Goal: Information Seeking & Learning: Find specific page/section

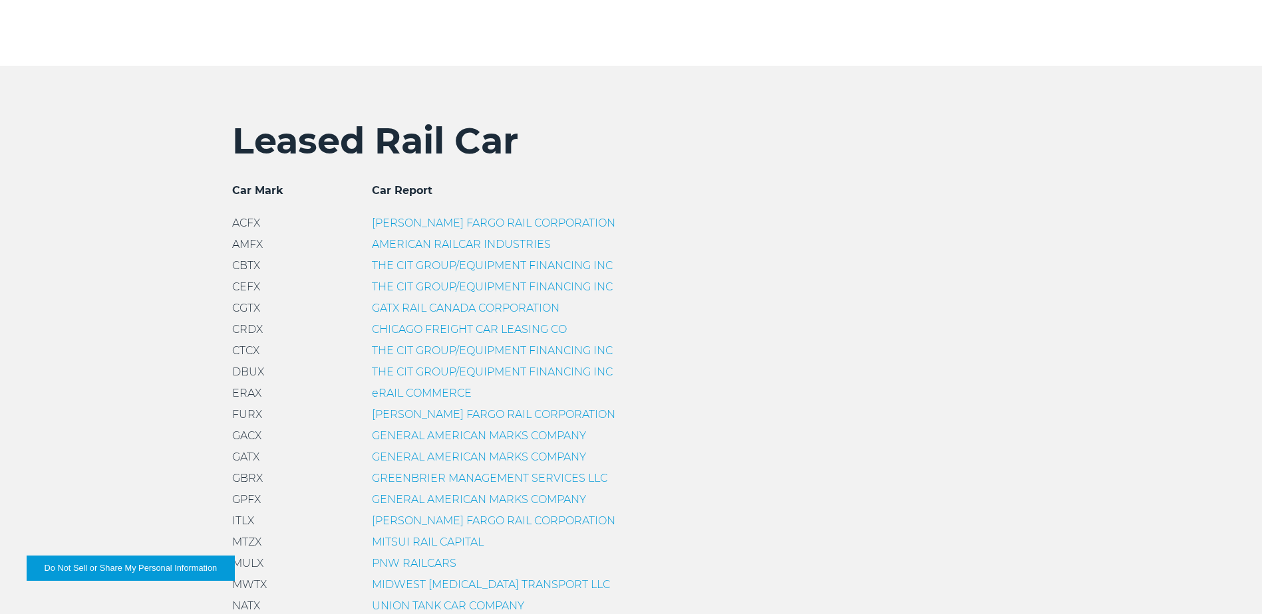
scroll to position [399, 0]
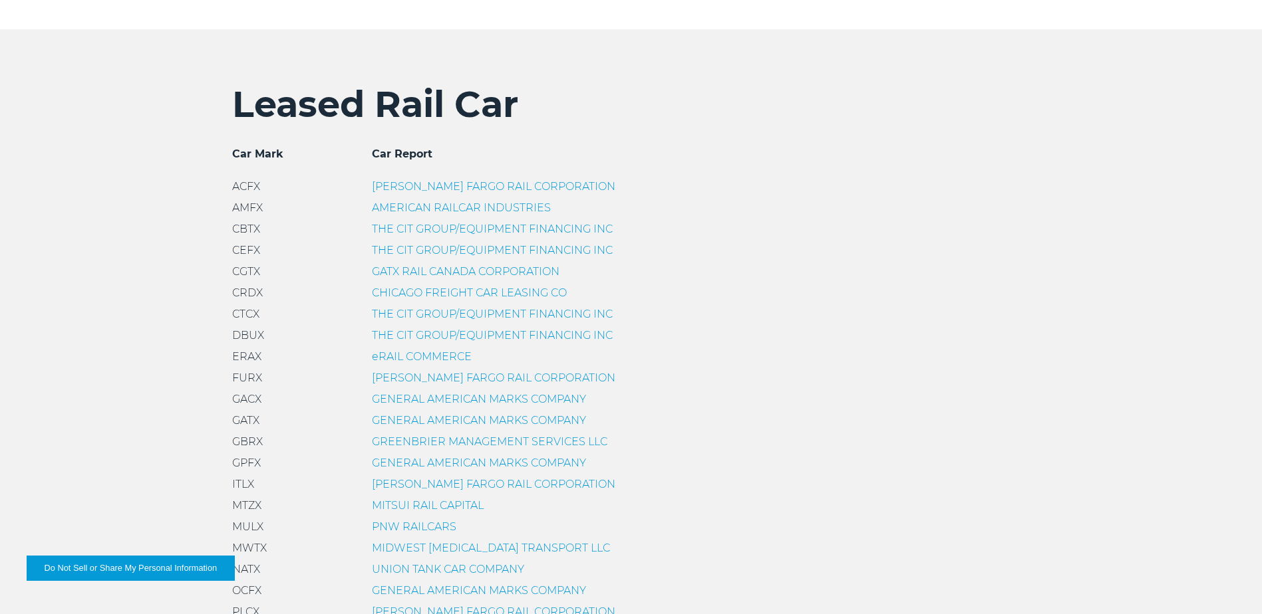
click at [478, 290] on link "CHICAGO FREIGHT CAR LEASING CO" at bounding box center [469, 293] width 195 height 13
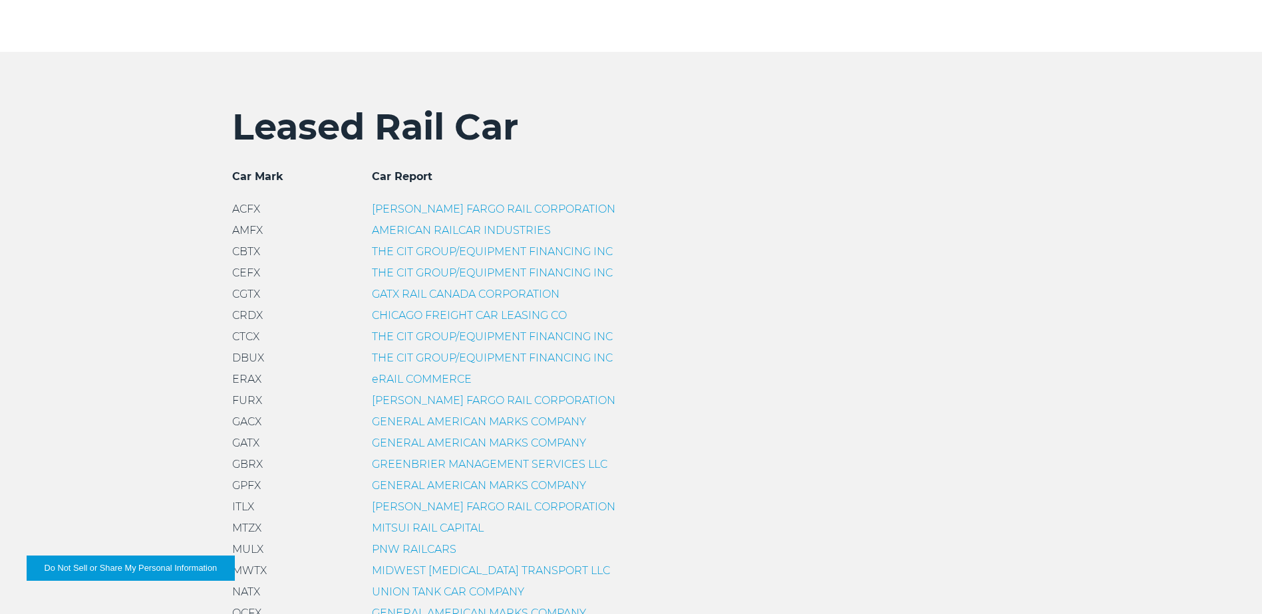
scroll to position [466, 0]
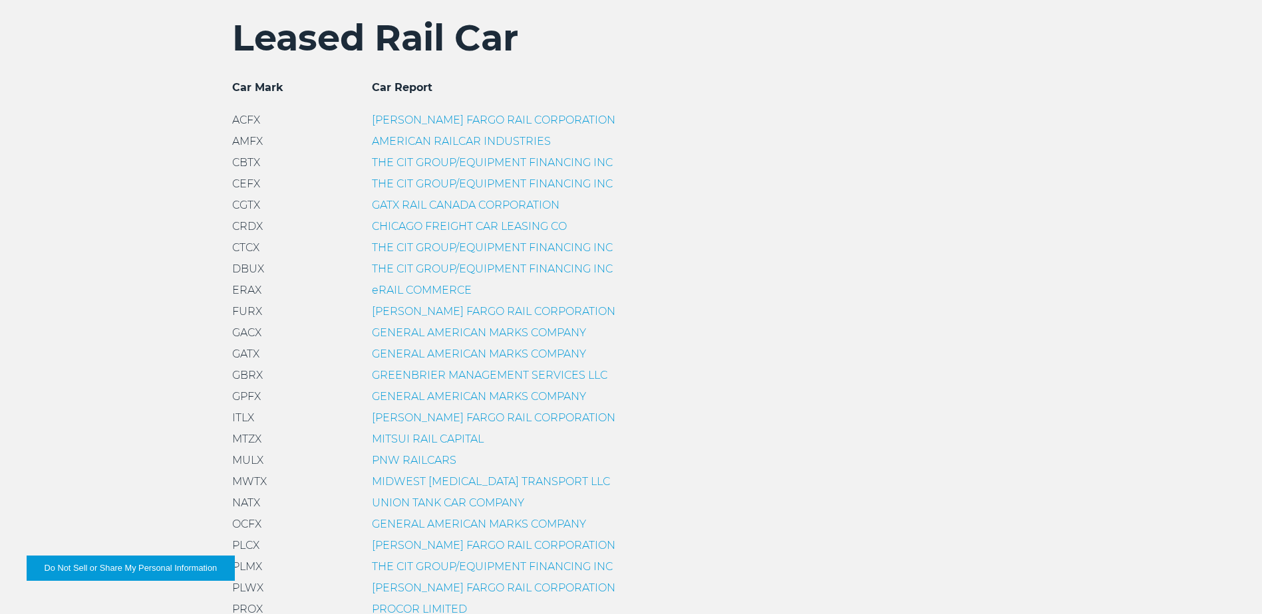
click at [445, 441] on link "MITSUI RAIL CAPITAL" at bounding box center [428, 439] width 112 height 13
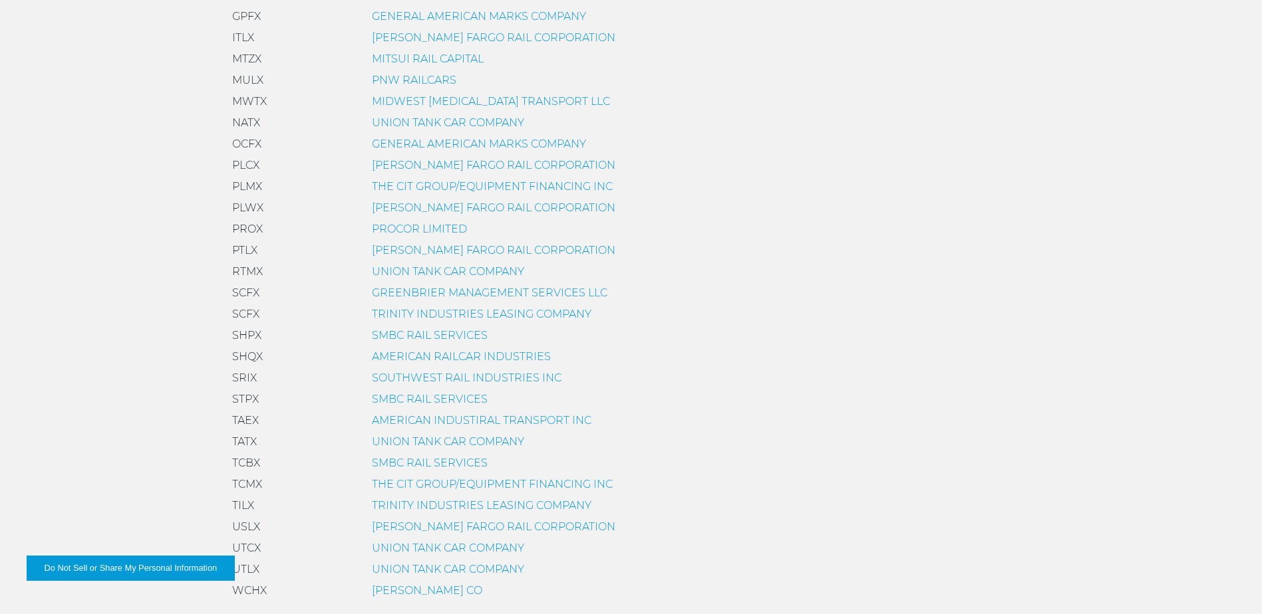
scroll to position [865, 0]
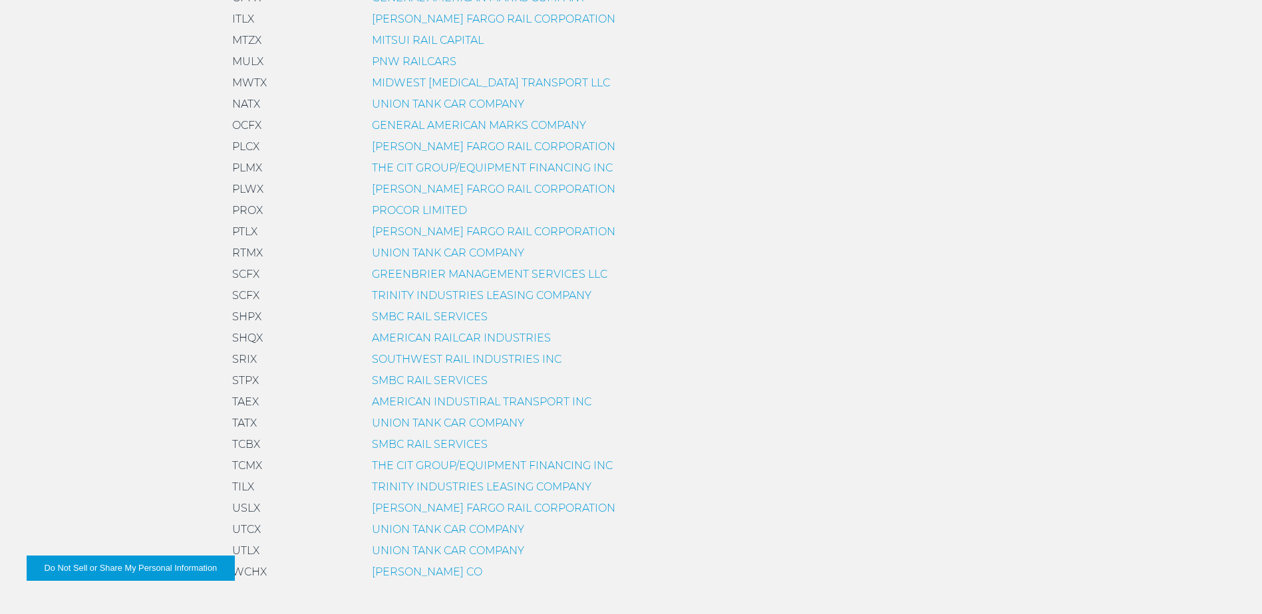
click at [394, 211] on link "PROCOR LIMITED" at bounding box center [419, 210] width 95 height 13
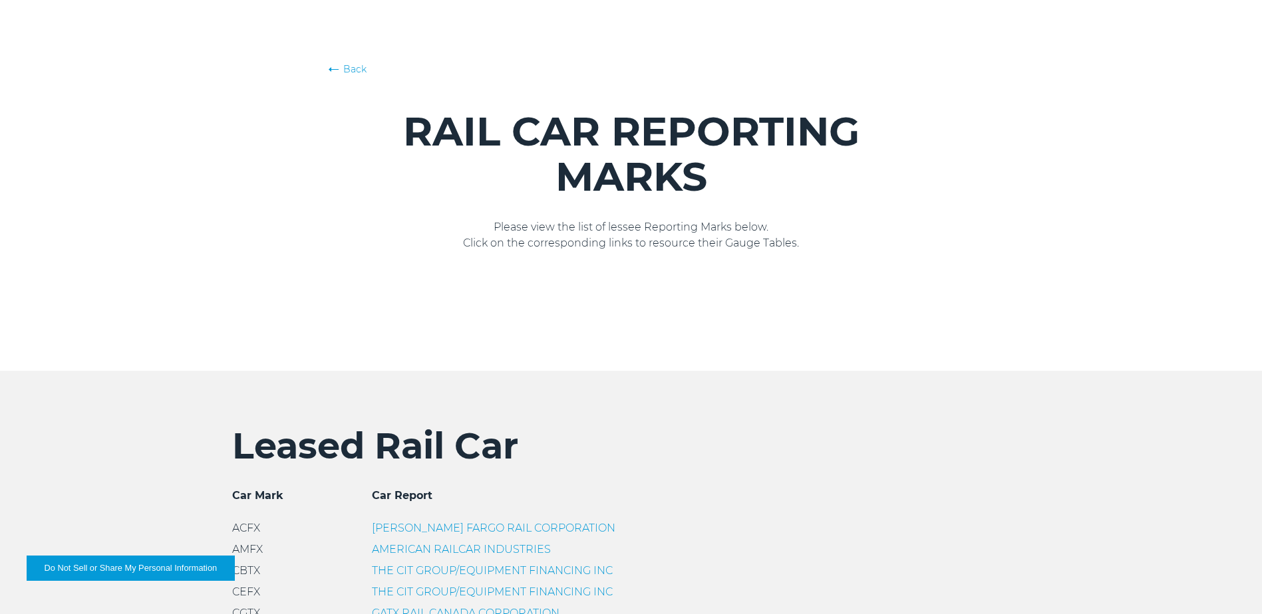
scroll to position [266, 0]
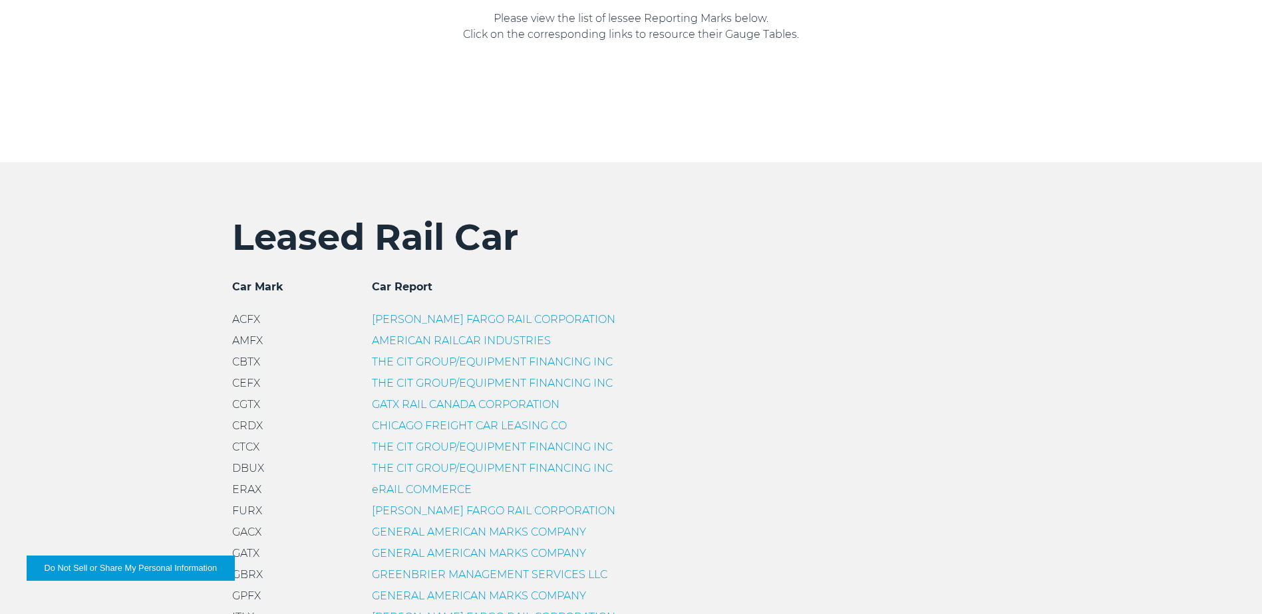
click at [490, 344] on link "AMERICAN RAILCAR INDUSTRIES" at bounding box center [461, 341] width 179 height 13
click at [380, 341] on link "AMERICAN RAILCAR INDUSTRIES" at bounding box center [461, 341] width 179 height 13
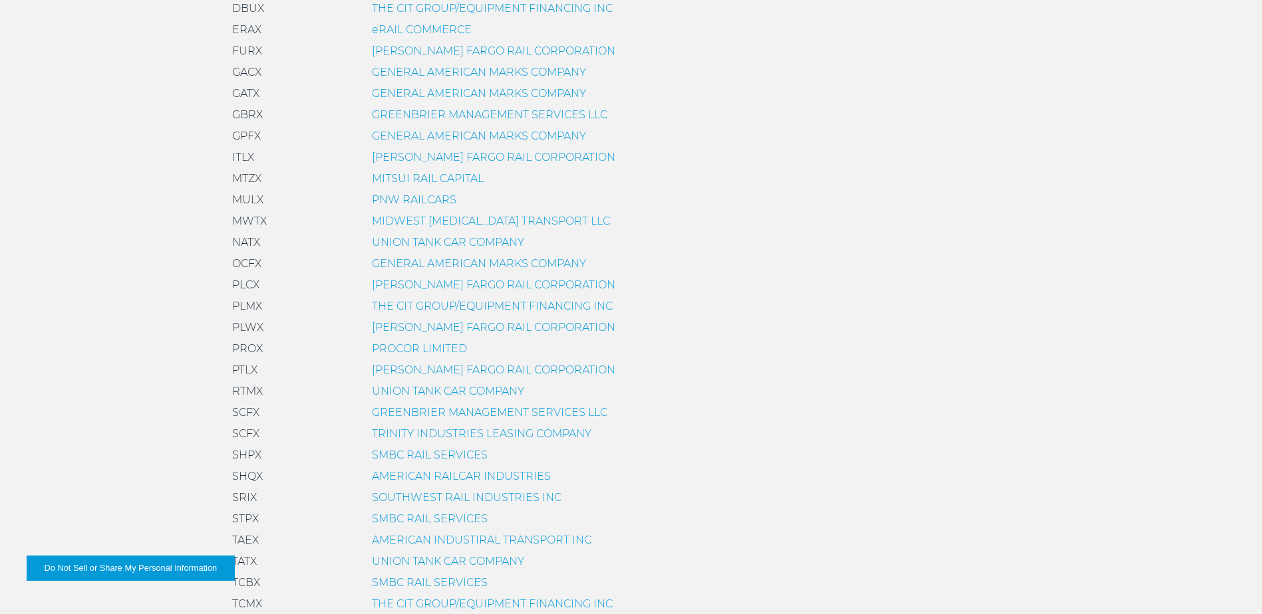
scroll to position [732, 0]
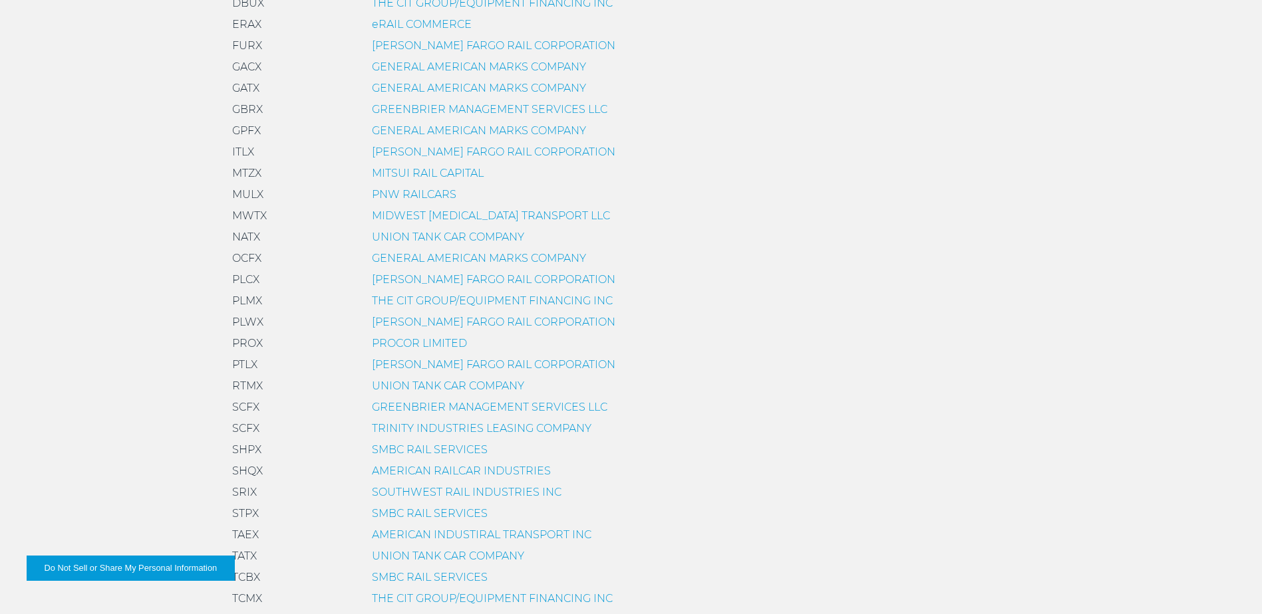
click at [426, 451] on link "SMBC RAIL SERVICES" at bounding box center [430, 450] width 116 height 13
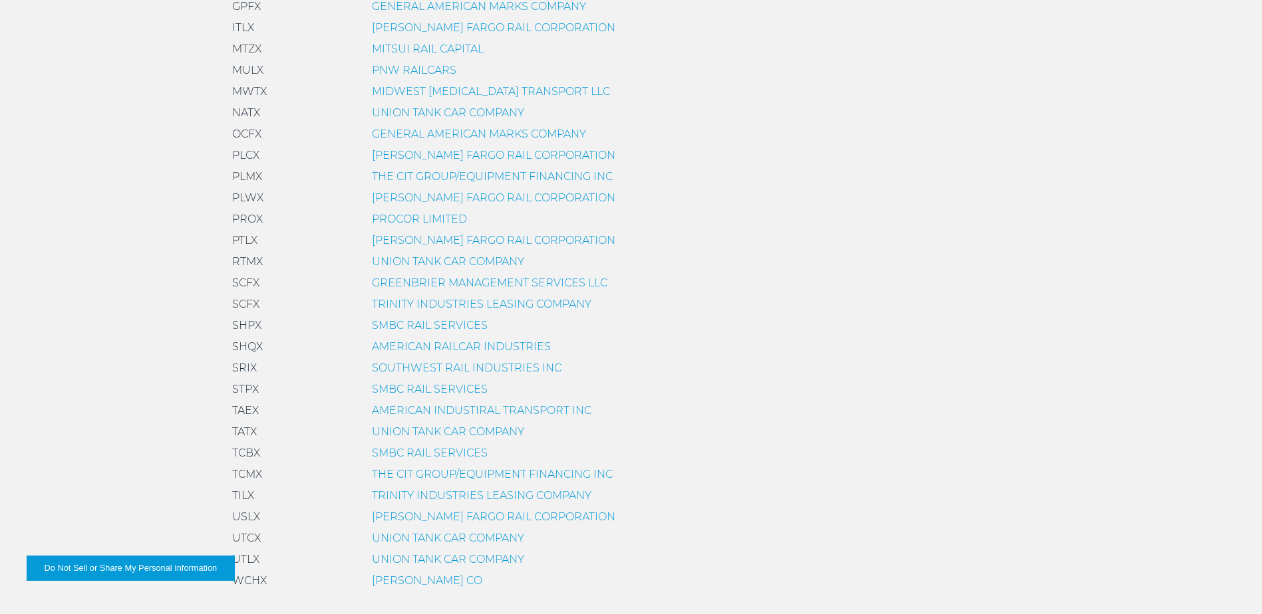
scroll to position [865, 0]
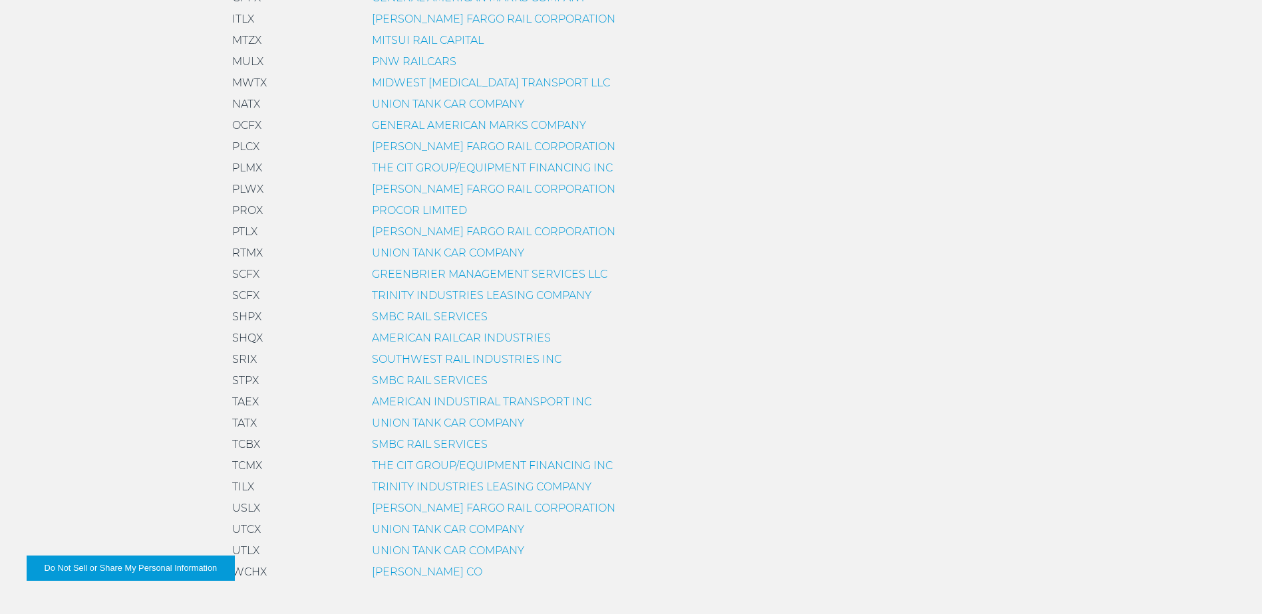
click at [472, 577] on link "[PERSON_NAME] CO" at bounding box center [427, 572] width 110 height 13
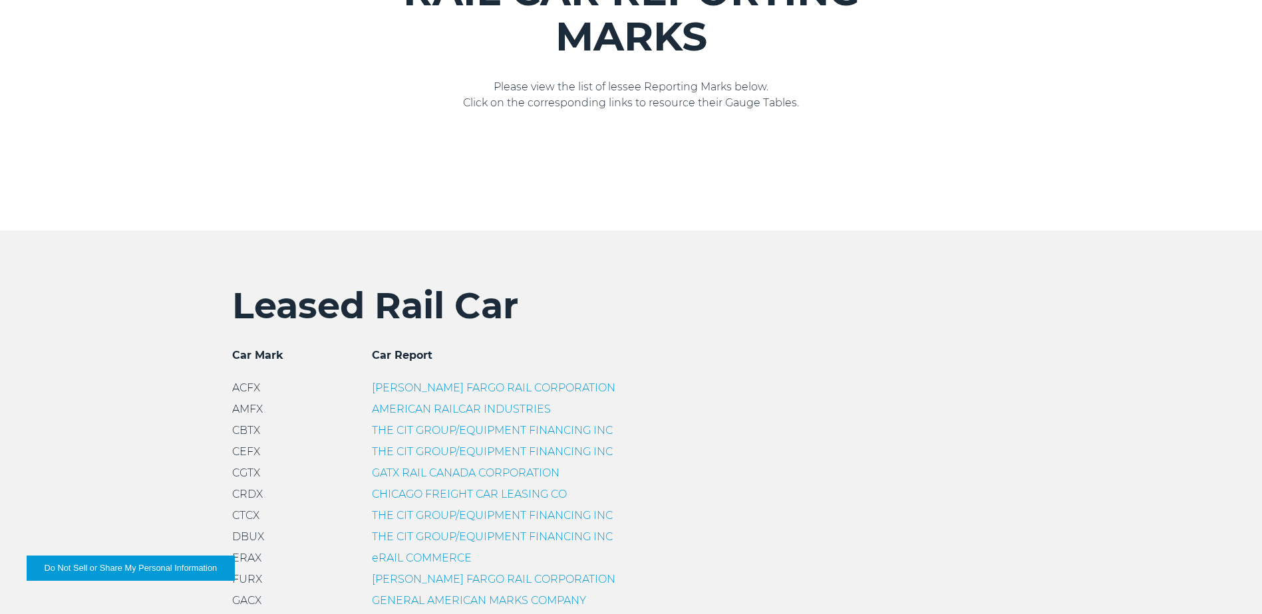
scroll to position [266, 0]
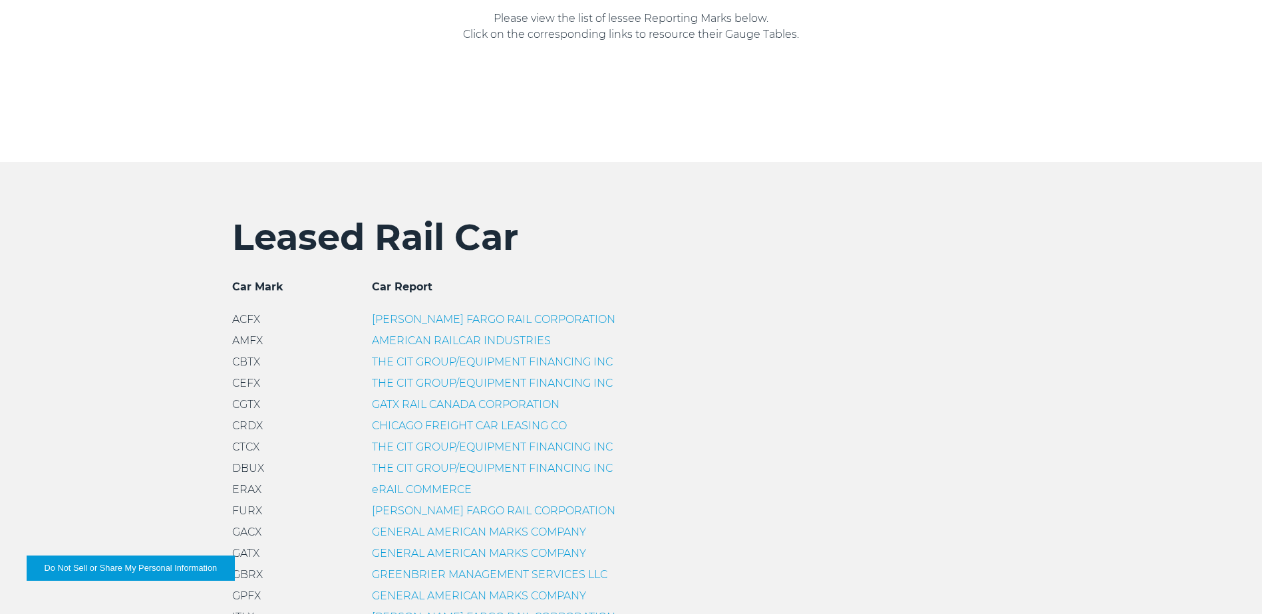
click at [499, 407] on link "GATX RAIL CANADA CORPORATION" at bounding box center [466, 404] width 188 height 13
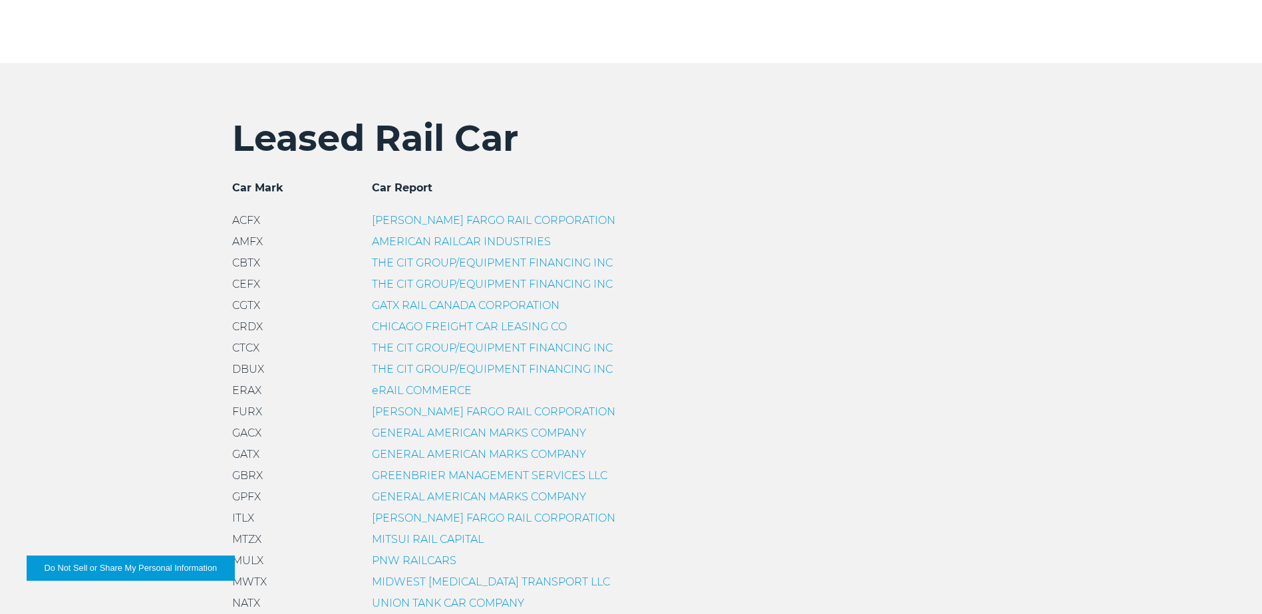
scroll to position [399, 0]
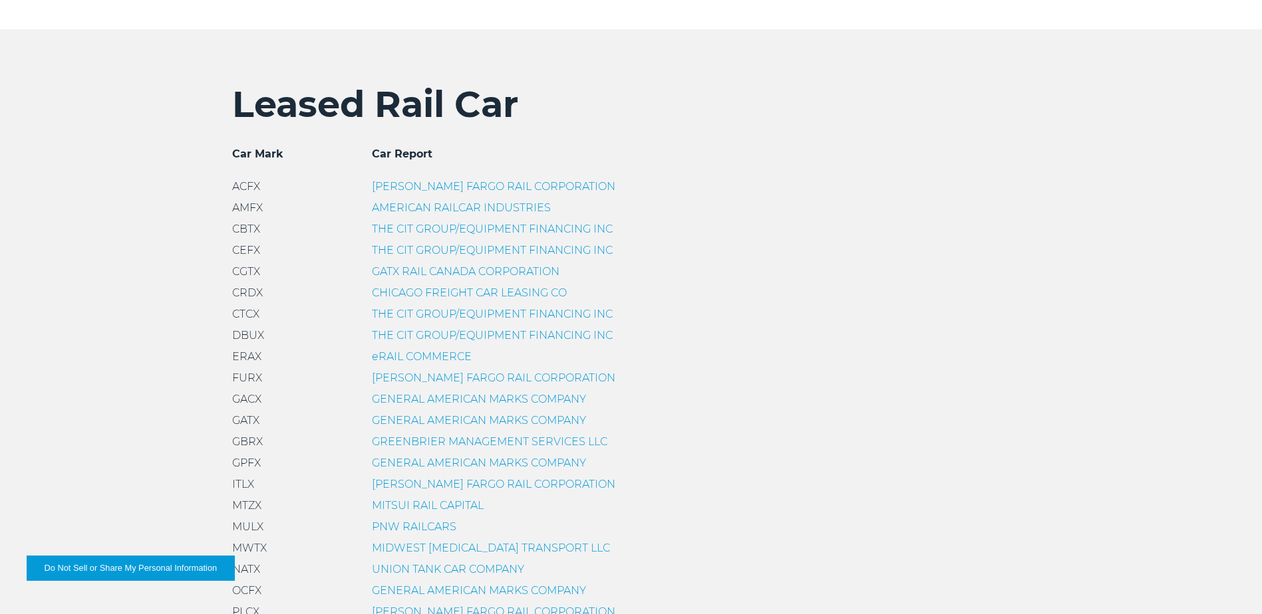
click at [497, 400] on link "GENERAL AMERICAN MARKS COMPANY" at bounding box center [479, 399] width 214 height 13
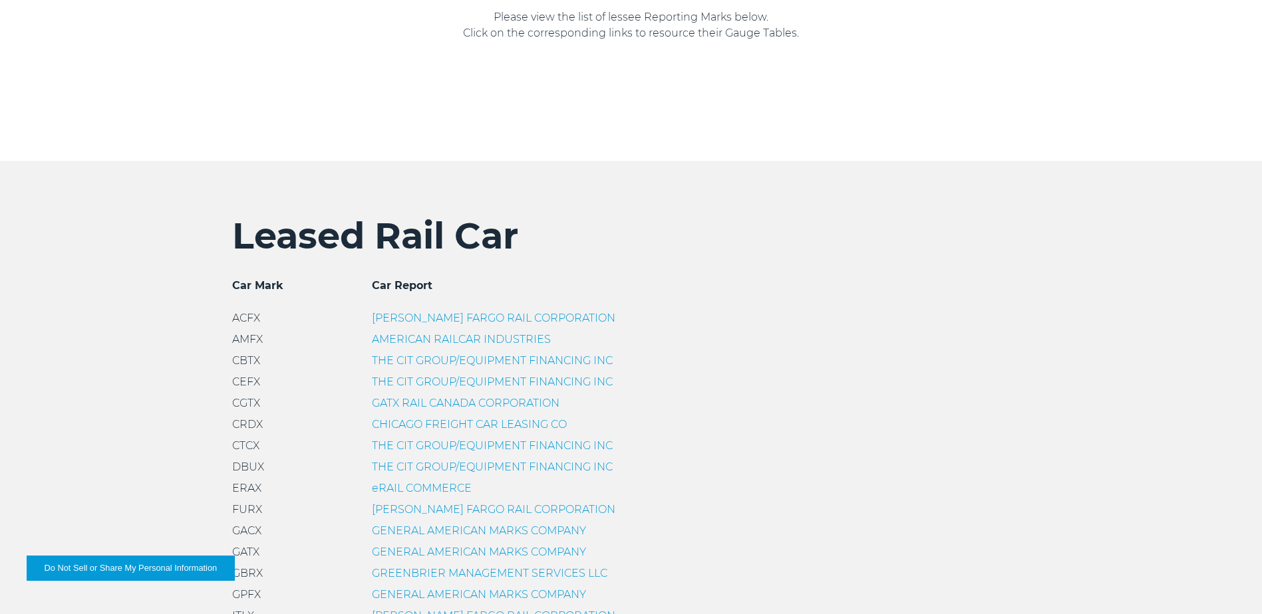
scroll to position [333, 0]
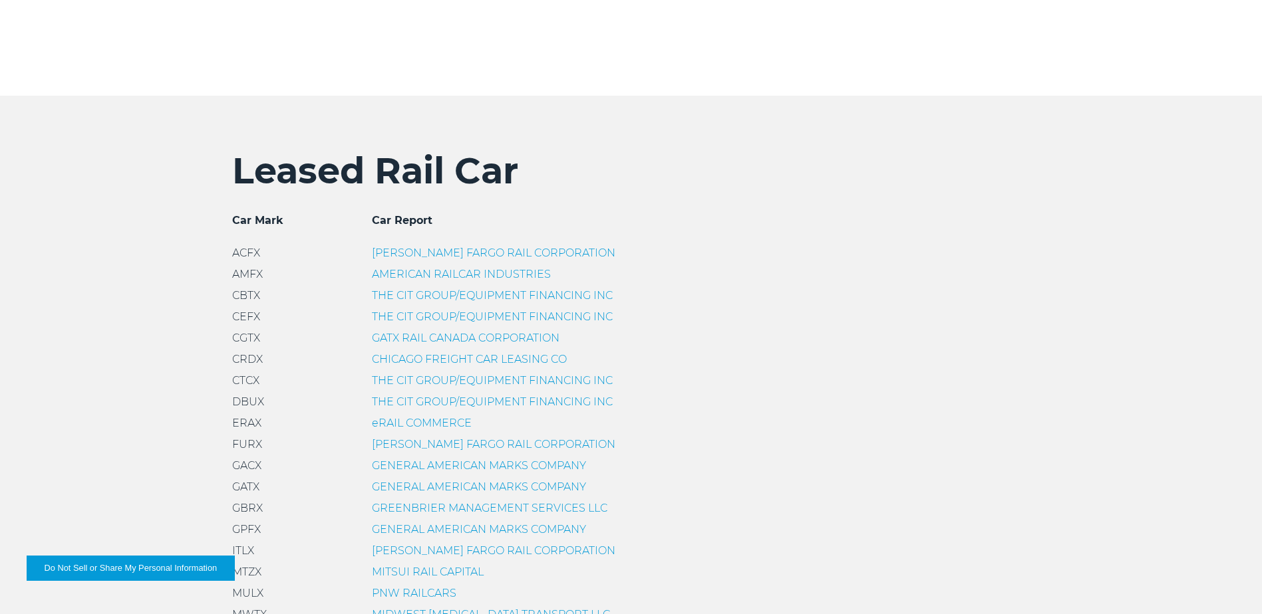
click at [420, 275] on link "AMERICAN RAILCAR INDUSTRIES" at bounding box center [461, 274] width 179 height 13
click at [392, 272] on link "AMERICAN RAILCAR INDUSTRIES" at bounding box center [461, 274] width 179 height 13
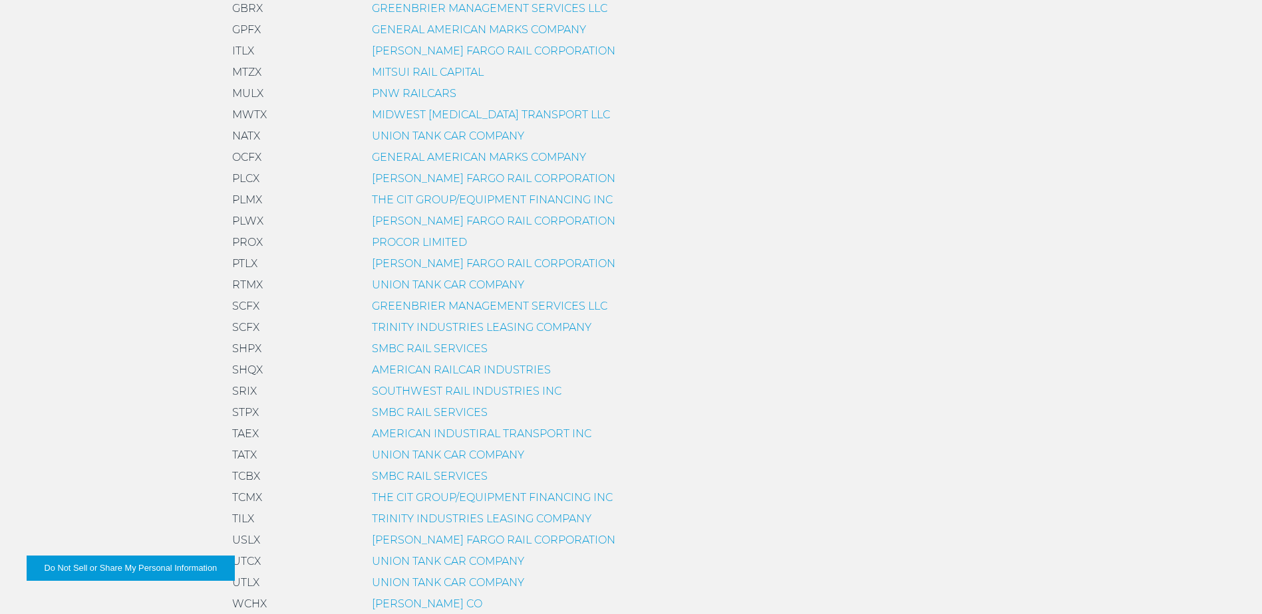
scroll to position [931, 0]
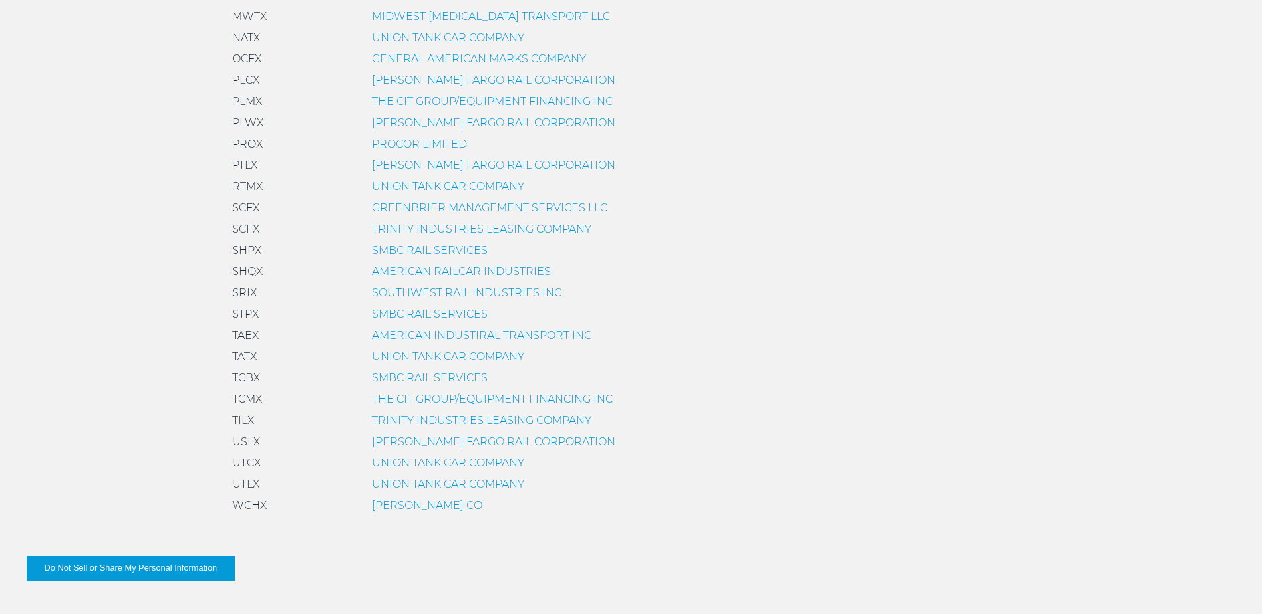
click at [438, 420] on link "TRINITY INDUSTRIES LEASING COMPANY" at bounding box center [481, 420] width 219 height 13
